Goal: Information Seeking & Learning: Learn about a topic

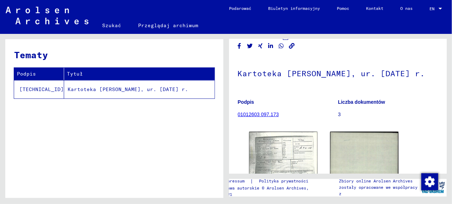
scroll to position [22, 0]
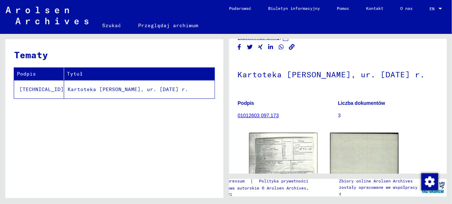
click at [265, 118] on link "01012603 097.173" at bounding box center [258, 115] width 41 height 6
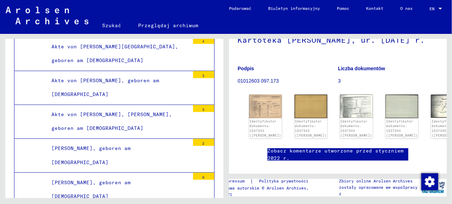
scroll to position [71, 0]
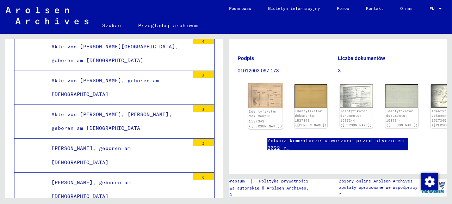
click at [264, 106] on img at bounding box center [265, 95] width 35 height 25
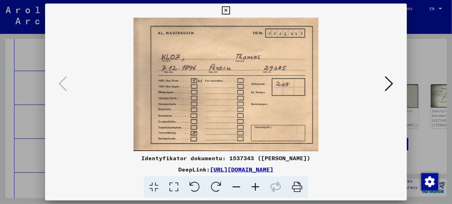
click at [391, 84] on icon at bounding box center [389, 83] width 8 height 17
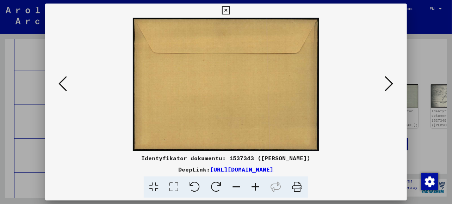
click at [390, 84] on icon at bounding box center [389, 83] width 8 height 17
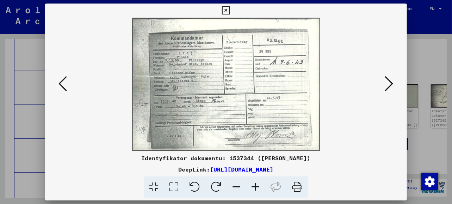
click at [390, 84] on icon at bounding box center [389, 83] width 8 height 17
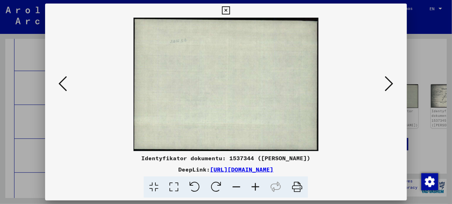
click at [390, 84] on icon at bounding box center [389, 83] width 8 height 17
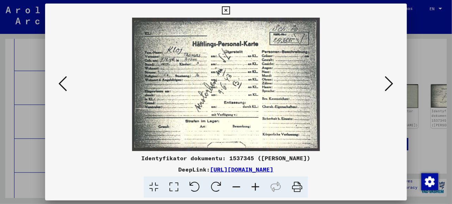
click at [256, 186] on icon at bounding box center [255, 187] width 19 height 22
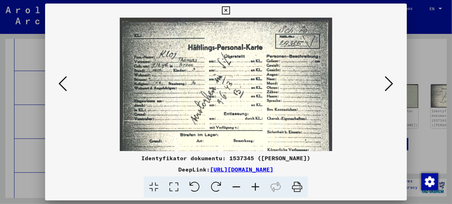
click at [256, 186] on icon at bounding box center [255, 187] width 19 height 22
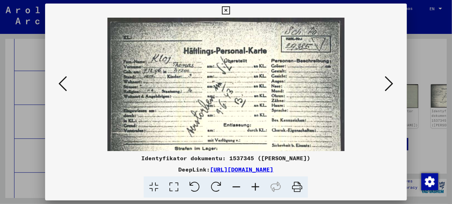
click at [240, 187] on icon at bounding box center [236, 187] width 19 height 22
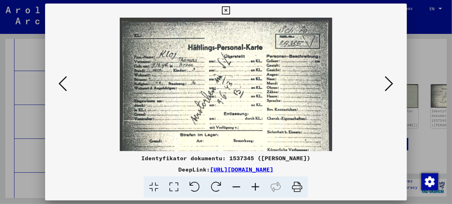
click at [240, 187] on icon at bounding box center [236, 187] width 19 height 22
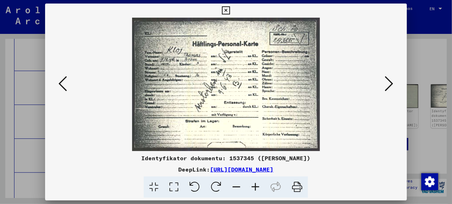
click at [240, 187] on icon at bounding box center [236, 187] width 19 height 22
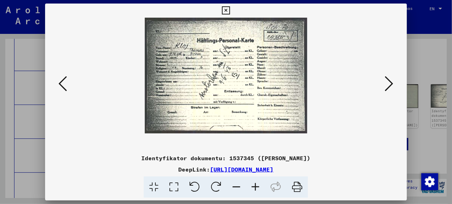
click at [240, 187] on icon at bounding box center [236, 187] width 19 height 22
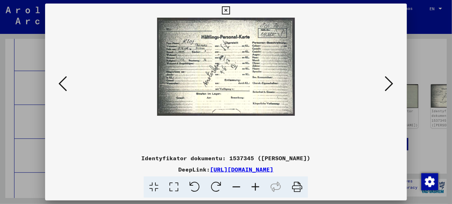
click at [255, 187] on icon at bounding box center [255, 187] width 19 height 22
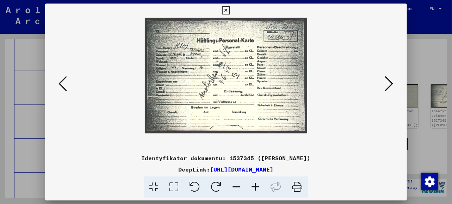
click at [255, 187] on icon at bounding box center [255, 187] width 19 height 22
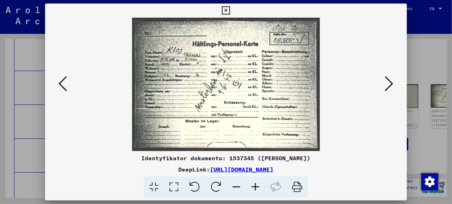
click at [255, 187] on icon at bounding box center [255, 187] width 19 height 22
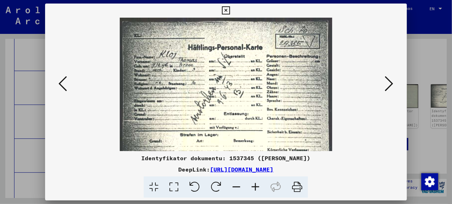
click at [255, 187] on icon at bounding box center [255, 187] width 19 height 22
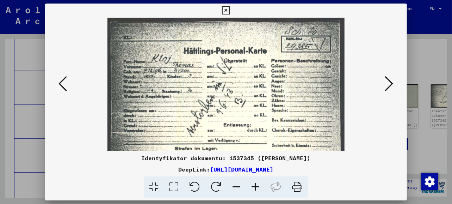
click at [255, 187] on icon at bounding box center [255, 187] width 19 height 22
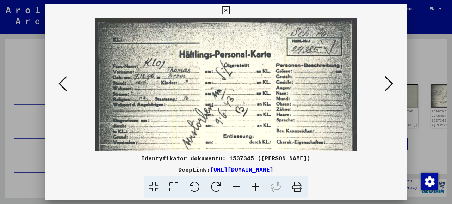
click at [274, 171] on link "[URL][DOMAIN_NAME]" at bounding box center [241, 169] width 63 height 7
click at [60, 84] on icon at bounding box center [63, 83] width 8 height 17
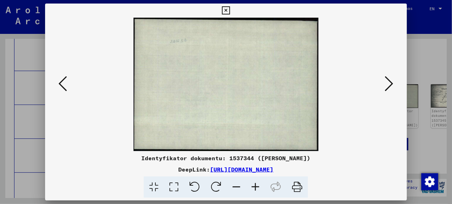
click at [60, 84] on icon at bounding box center [63, 83] width 8 height 17
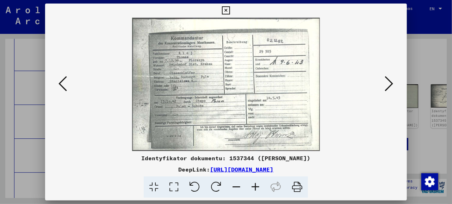
click at [60, 84] on icon at bounding box center [63, 83] width 8 height 17
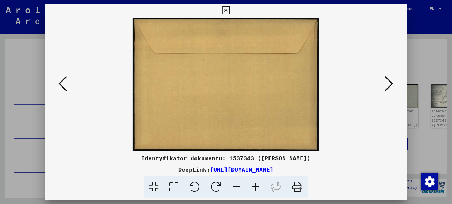
click at [60, 84] on icon at bounding box center [63, 83] width 8 height 17
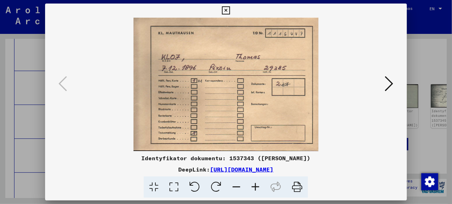
click at [227, 10] on icon at bounding box center [226, 10] width 8 height 8
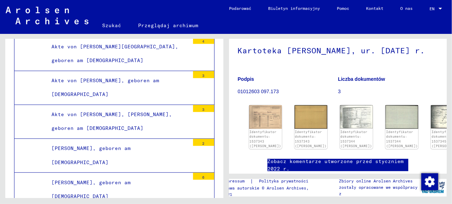
scroll to position [0, 0]
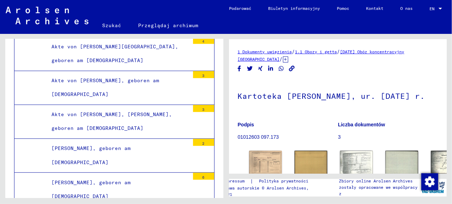
click at [383, 53] on link "[DATE] Obóz koncentracyjny [GEOGRAPHIC_DATA]" at bounding box center [321, 55] width 167 height 13
click at [336, 52] on link "1.1 Obozy i getta" at bounding box center [317, 51] width 42 height 5
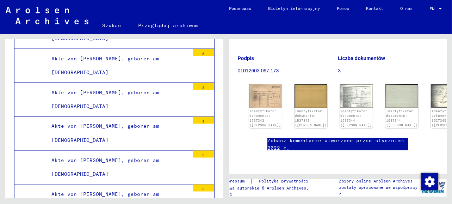
scroll to position [10418, 0]
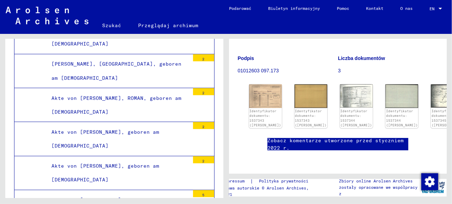
click at [169, 25] on link "Przeglądaj archiwum" at bounding box center [168, 25] width 77 height 17
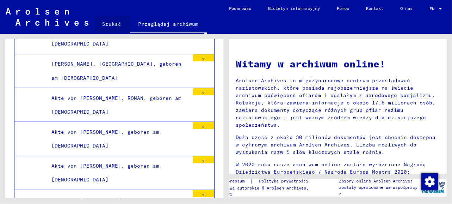
click at [110, 25] on link "Szukać" at bounding box center [112, 24] width 36 height 17
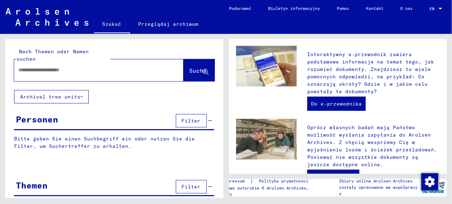
click at [171, 24] on link "Przeglądaj archiwum" at bounding box center [168, 24] width 77 height 17
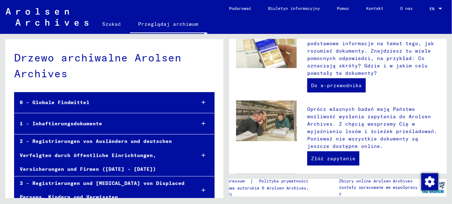
scroll to position [195, 0]
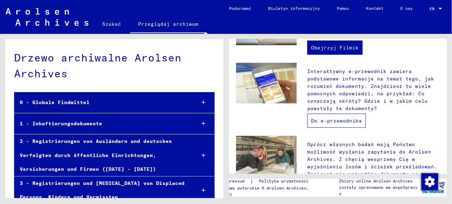
click at [335, 121] on link "Do e-przewodnika" at bounding box center [337, 121] width 59 height 14
